Goal: Information Seeking & Learning: Learn about a topic

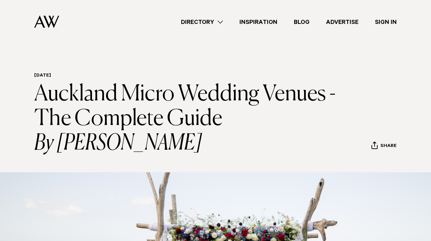
click at [203, 22] on link "Directory" at bounding box center [202, 21] width 59 height 9
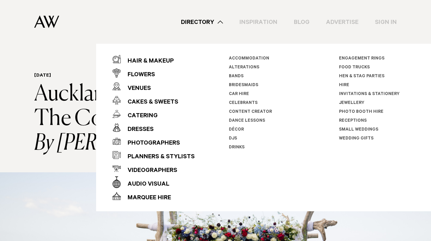
click at [351, 130] on link "Small Weddings" at bounding box center [358, 130] width 39 height 5
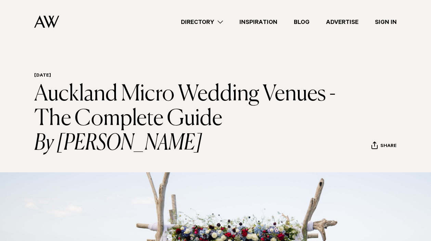
click at [203, 24] on link "Directory" at bounding box center [202, 21] width 59 height 9
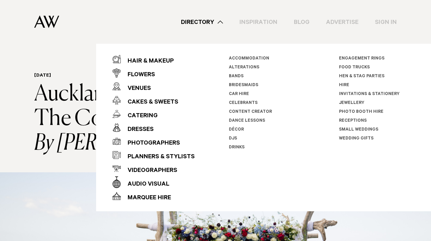
click at [347, 120] on link "Receptions" at bounding box center [353, 121] width 28 height 5
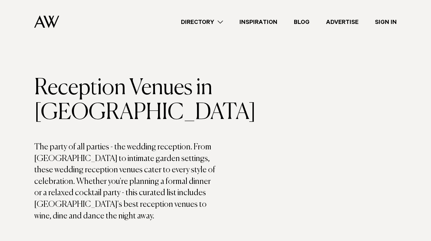
scroll to position [15, 0]
